Goal: Book appointment/travel/reservation

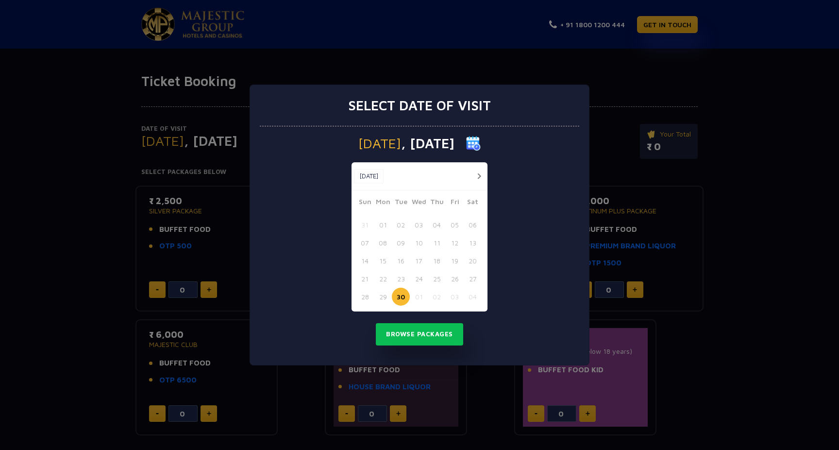
click at [481, 145] on img at bounding box center [473, 143] width 15 height 15
click at [444, 142] on span ", [DATE]" at bounding box center [427, 143] width 53 height 14
click at [481, 146] on img at bounding box center [473, 143] width 15 height 15
click at [481, 144] on img at bounding box center [473, 143] width 15 height 15
click at [477, 174] on button "button" at bounding box center [479, 176] width 12 height 12
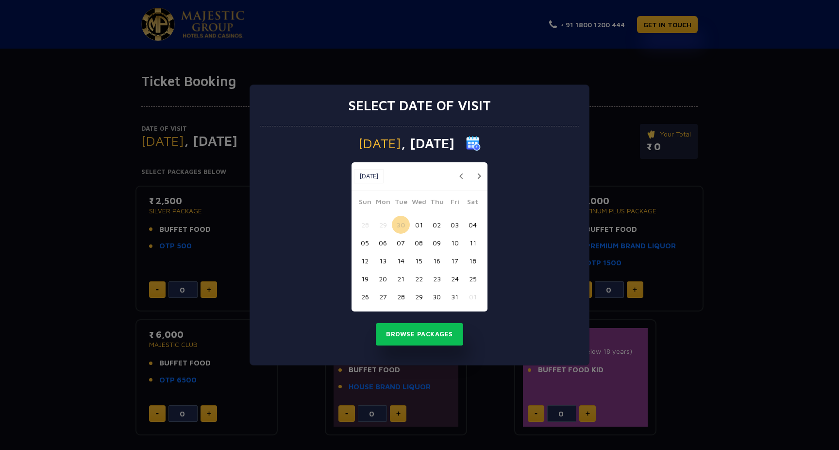
click at [477, 174] on button "button" at bounding box center [479, 176] width 12 height 12
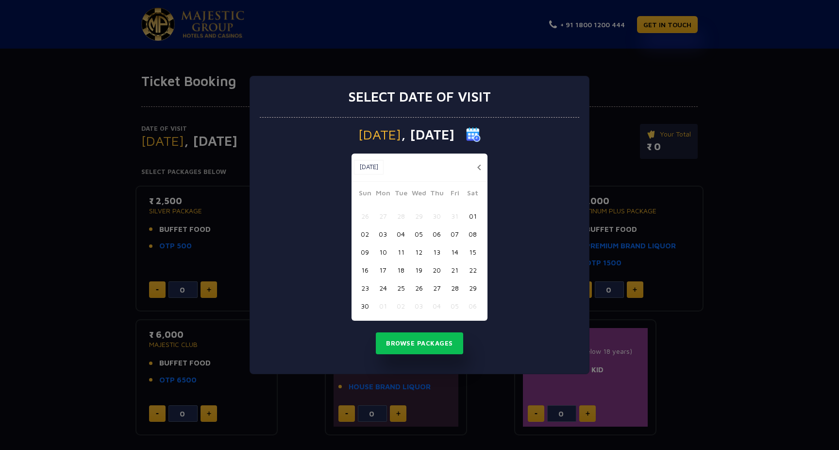
drag, startPoint x: 422, startPoint y: 252, endPoint x: 436, endPoint y: 252, distance: 13.6
click at [432, 252] on div "09 10 11 12 13 14 15" at bounding box center [419, 252] width 127 height 18
click at [436, 252] on button "13" at bounding box center [437, 252] width 18 height 18
click at [420, 347] on button "Browse Packages" at bounding box center [419, 343] width 87 height 22
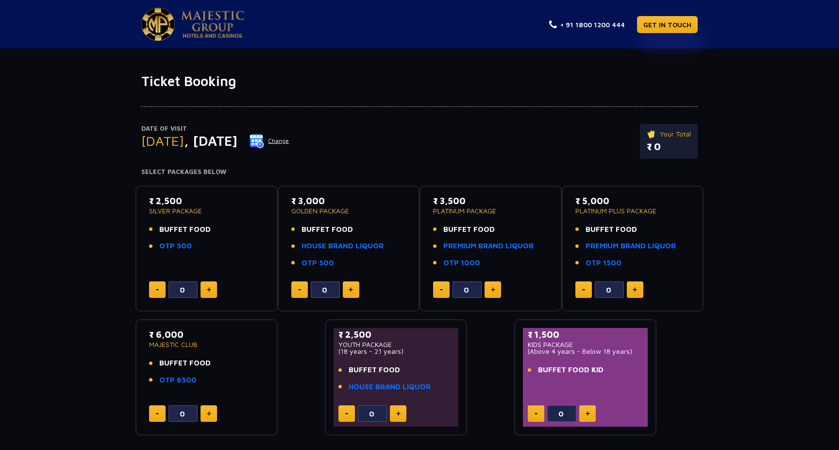
click at [289, 139] on button "Change" at bounding box center [269, 141] width 40 height 16
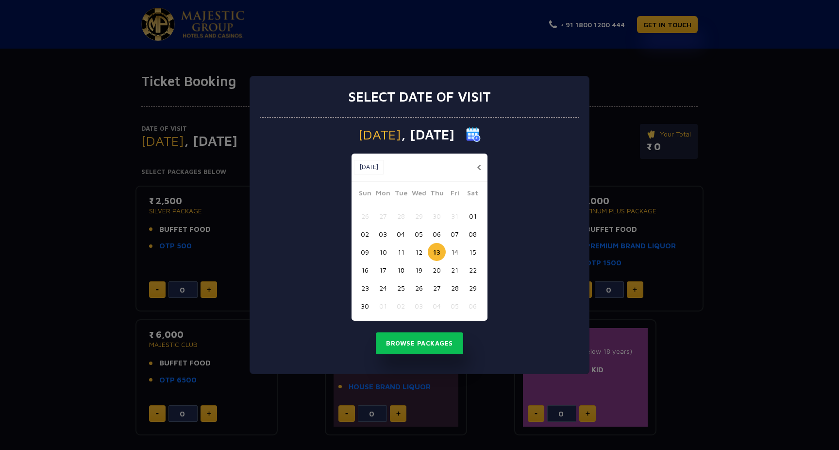
click at [474, 254] on button "15" at bounding box center [473, 252] width 18 height 18
click at [409, 341] on button "Browse Packages" at bounding box center [419, 343] width 87 height 22
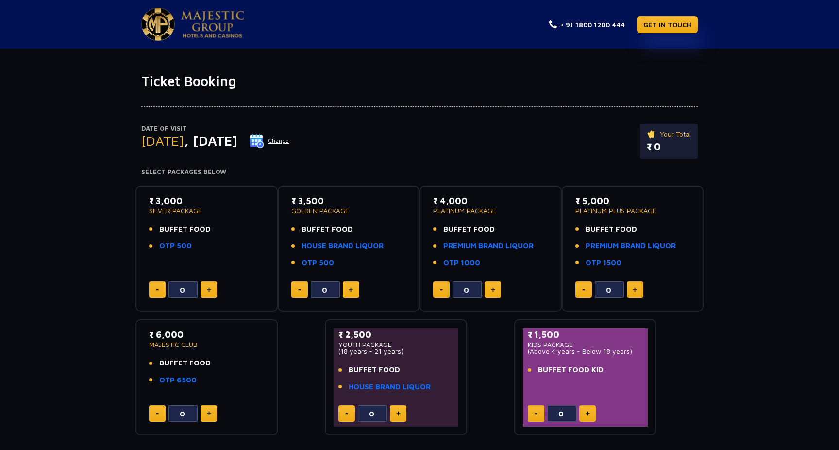
click at [289, 141] on button "Change" at bounding box center [269, 141] width 40 height 16
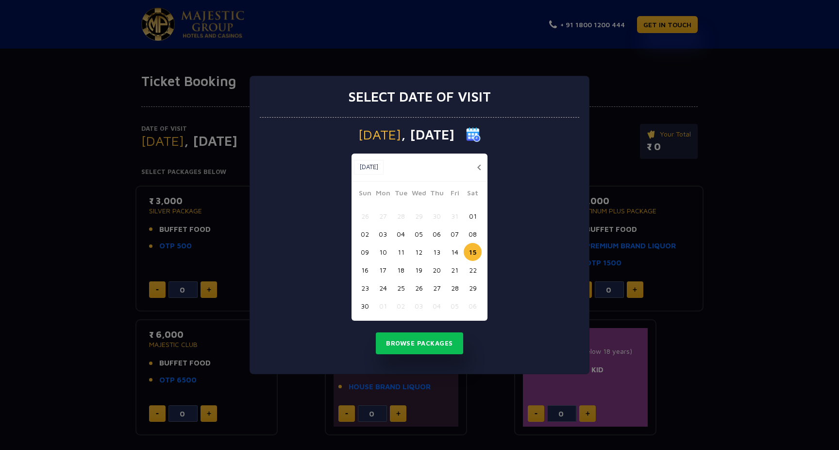
click at [442, 254] on button "13" at bounding box center [437, 252] width 18 height 18
click at [426, 336] on button "Browse Packages" at bounding box center [419, 343] width 87 height 22
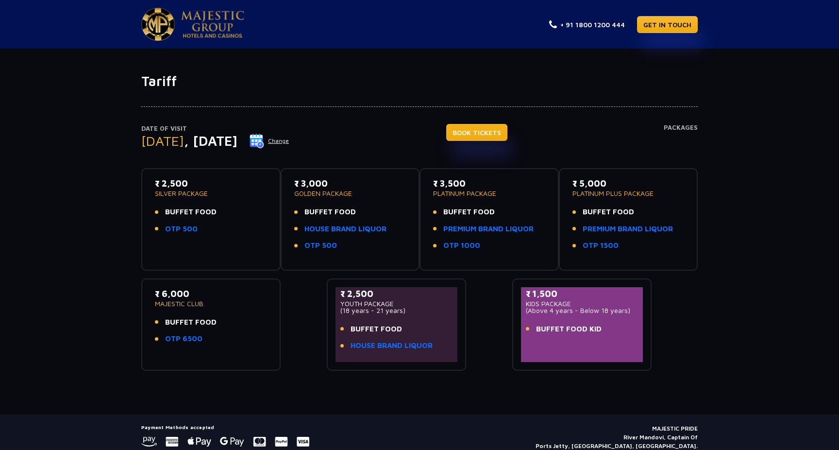
click at [480, 134] on link "BOOK TICKETS" at bounding box center [476, 132] width 61 height 17
